Goal: Complete application form

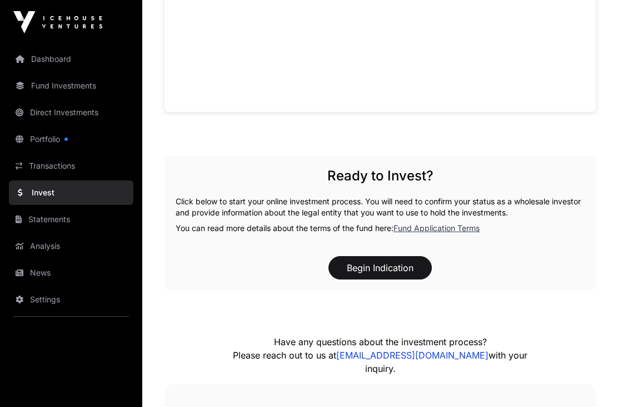
scroll to position [848, 0]
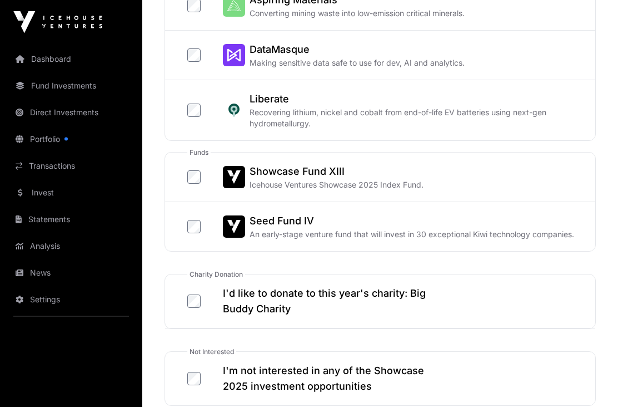
scroll to position [537, 0]
click at [206, 177] on label "Showcase Fund XIII Icehouse Ventures Showcase 2025 Index Fund." at bounding box center [305, 176] width 236 height 27
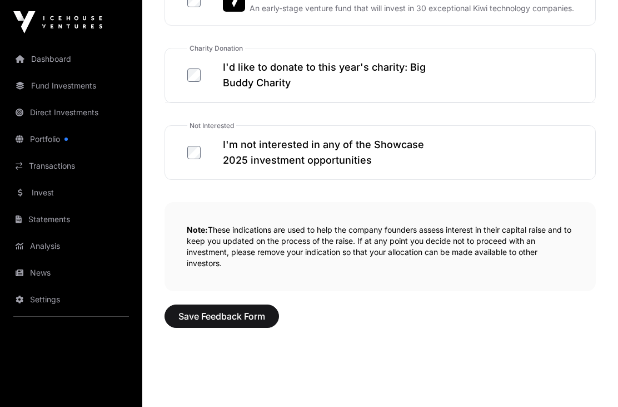
scroll to position [764, 0]
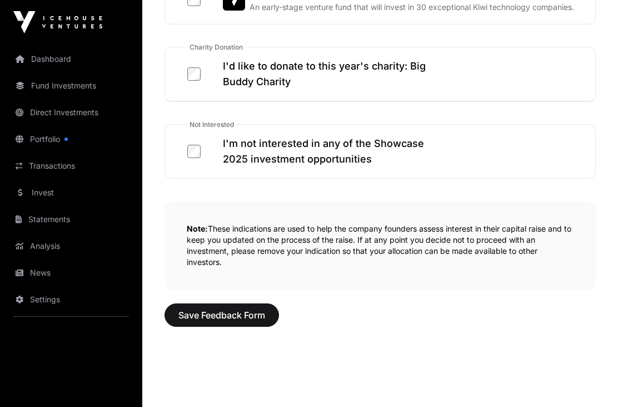
click at [237, 319] on span "Save Feedback Form" at bounding box center [222, 314] width 87 height 13
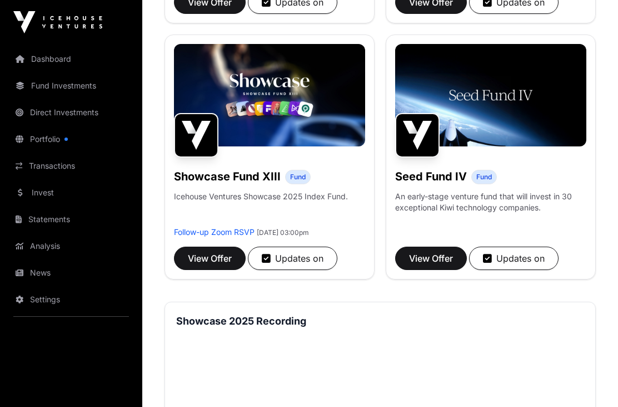
scroll to position [707, 0]
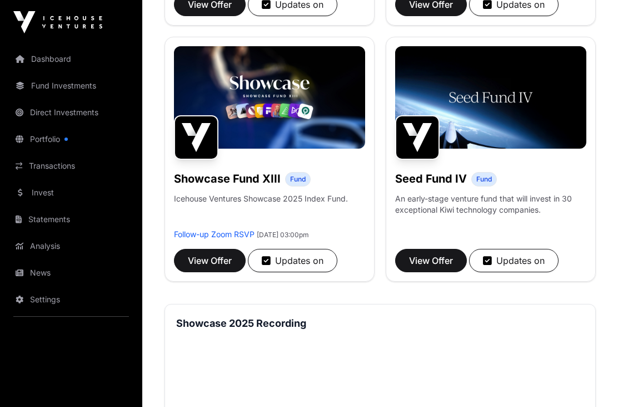
click at [221, 257] on span "View Offer" at bounding box center [210, 260] width 44 height 13
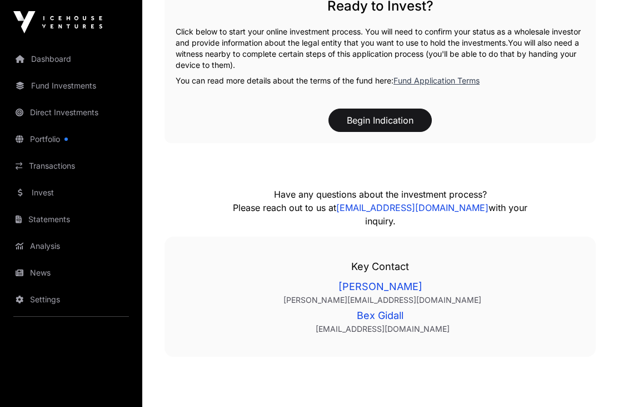
scroll to position [1332, 0]
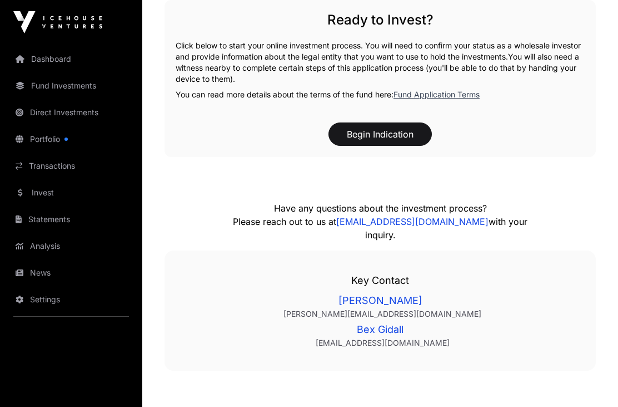
click at [390, 135] on button "Begin Indication" at bounding box center [380, 133] width 103 height 23
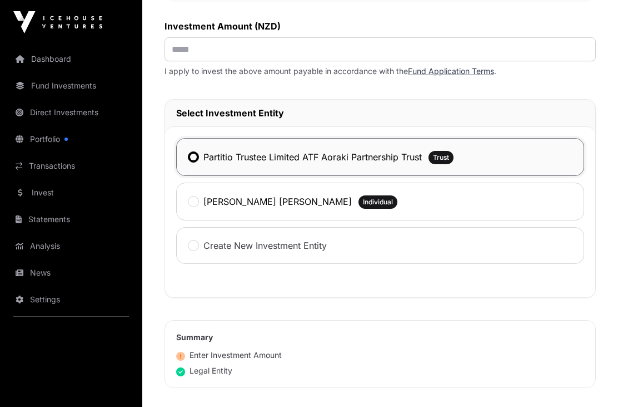
scroll to position [550, 0]
click at [204, 45] on input "text" at bounding box center [381, 49] width 432 height 24
type input "*******"
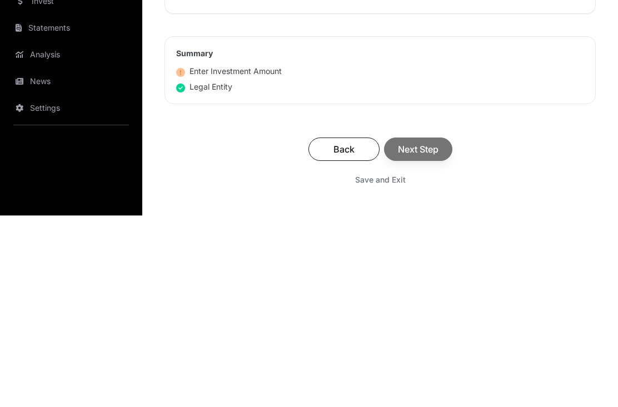
click at [434, 329] on div "Back Next Step" at bounding box center [380, 340] width 409 height 23
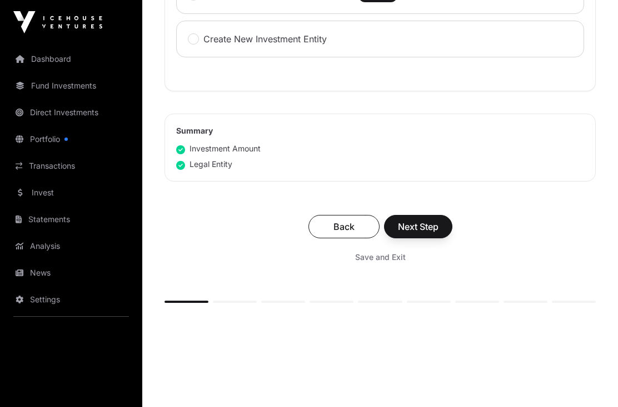
click at [430, 227] on span "Next Step" at bounding box center [418, 226] width 41 height 13
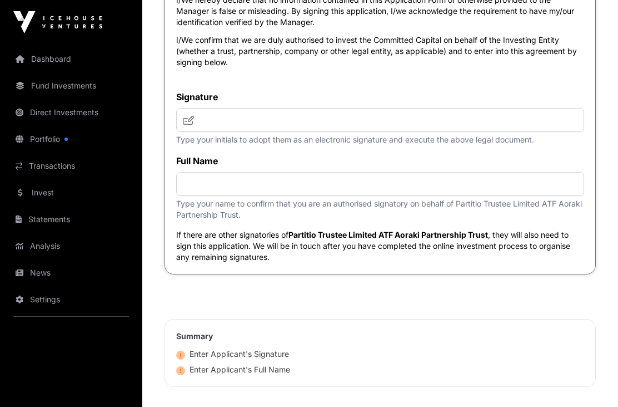
scroll to position [5261, 0]
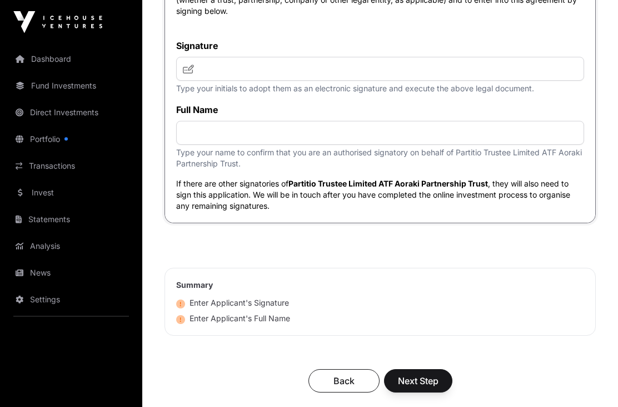
scroll to position [5311, 0]
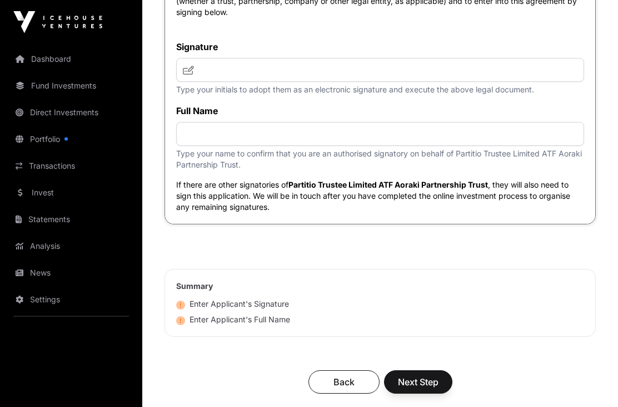
click at [191, 75] on icon at bounding box center [188, 70] width 11 height 9
click at [230, 82] on input "text" at bounding box center [380, 70] width 408 height 24
type input "***"
click at [195, 146] on input "text" at bounding box center [380, 134] width 408 height 24
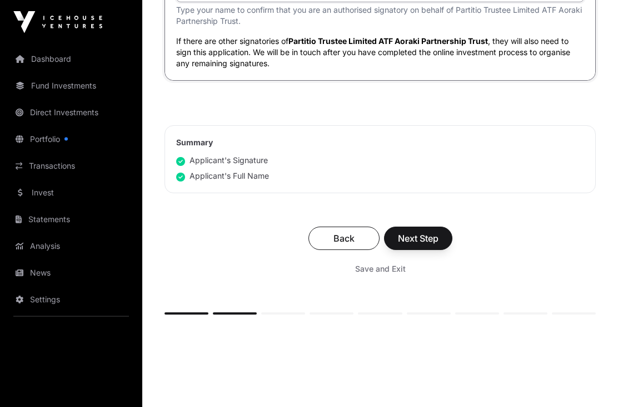
scroll to position [5456, 0]
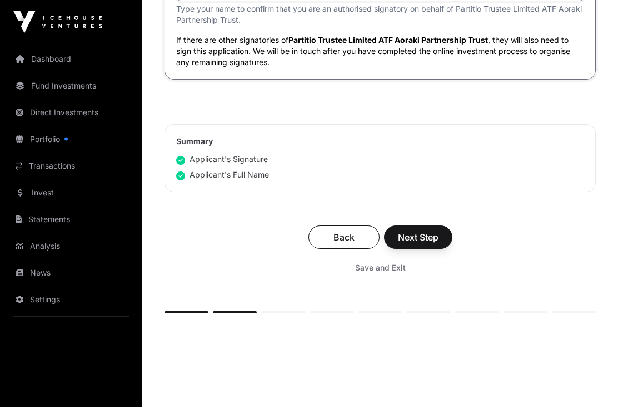
type input "**********"
click at [263, 165] on div "Applicant's Signature" at bounding box center [222, 159] width 92 height 11
click at [443, 249] on button "Next Step" at bounding box center [418, 236] width 68 height 23
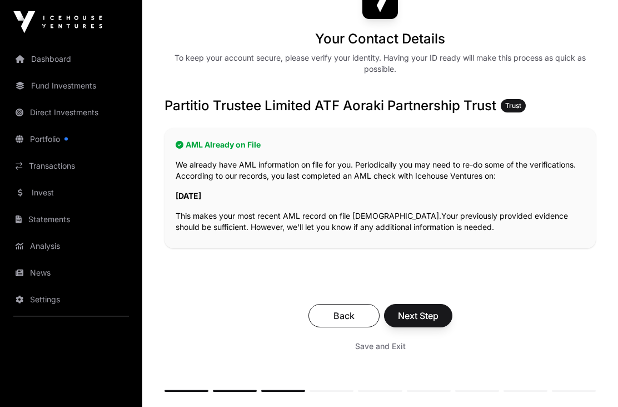
scroll to position [143, 0]
click at [438, 310] on span "Next Step" at bounding box center [418, 314] width 41 height 13
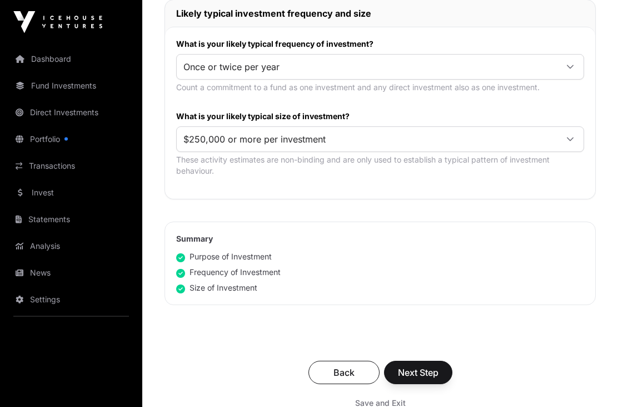
scroll to position [609, 0]
click at [443, 372] on button "Next Step" at bounding box center [418, 371] width 68 height 23
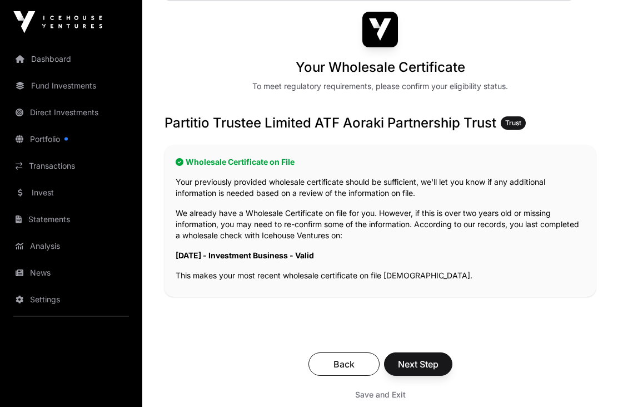
scroll to position [115, 0]
click at [434, 364] on span "Next Step" at bounding box center [418, 363] width 41 height 13
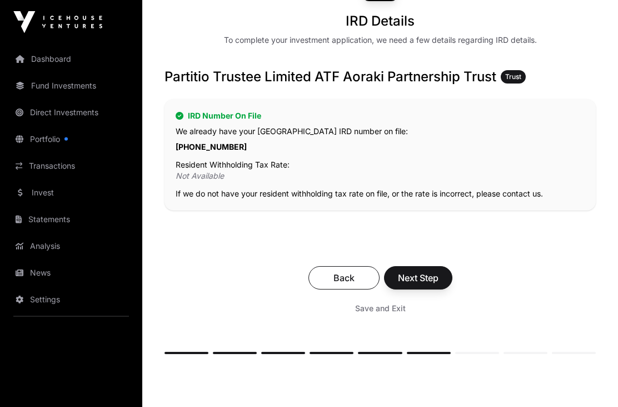
scroll to position [163, 0]
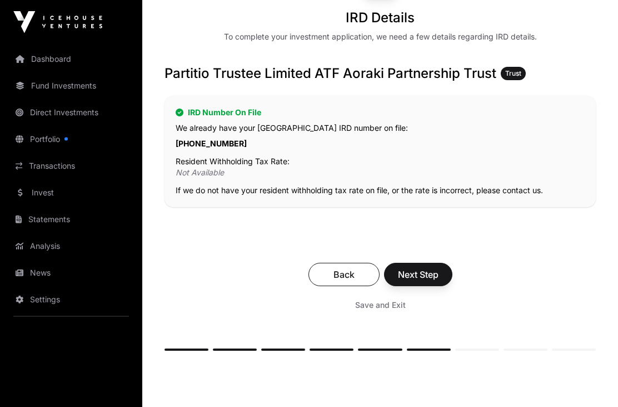
click at [435, 273] on span "Next Step" at bounding box center [418, 274] width 41 height 13
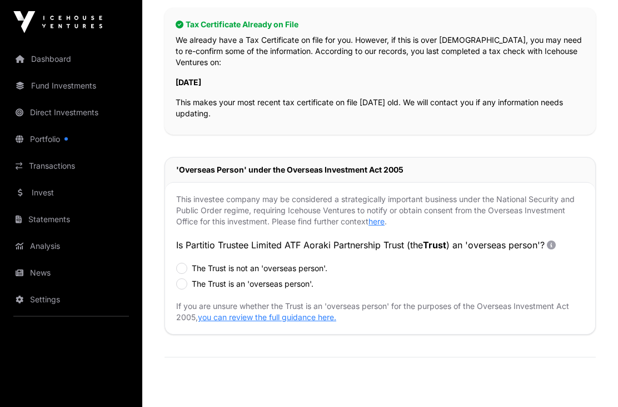
scroll to position [255, 0]
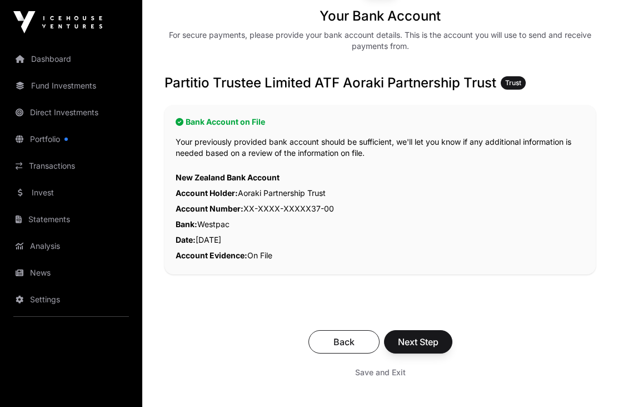
scroll to position [171, 0]
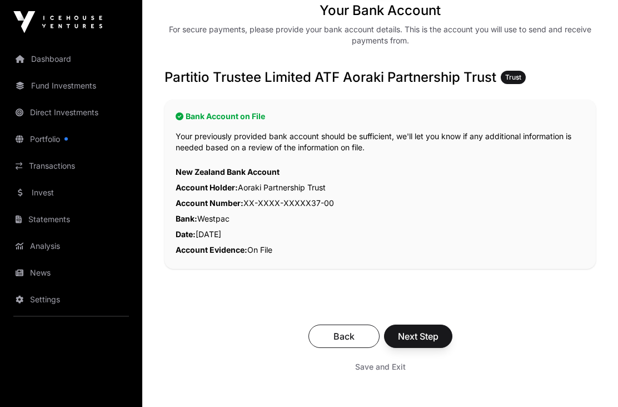
click at [433, 334] on span "Next Step" at bounding box center [418, 336] width 41 height 13
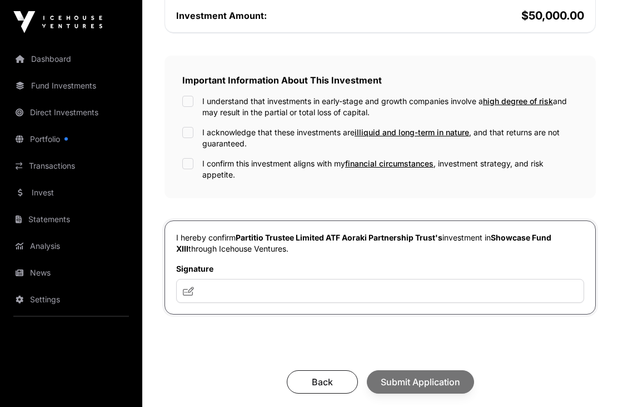
scroll to position [356, 0]
click at [186, 284] on input "text" at bounding box center [380, 290] width 408 height 24
type input "***"
click at [611, 338] on div "Showcase Fund XIII Investment Application Fund Wholesale Summary Investment Fun…" at bounding box center [380, 93] width 476 height 786
click at [448, 378] on div "Back Submit Application" at bounding box center [380, 380] width 409 height 23
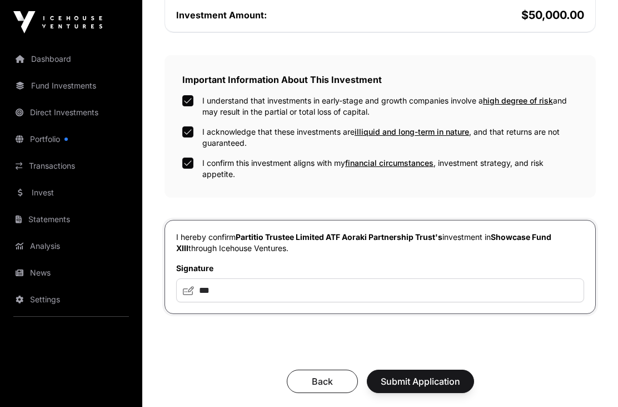
click at [435, 383] on span "Submit Application" at bounding box center [421, 380] width 80 height 13
